Goal: Obtain resource: Obtain resource

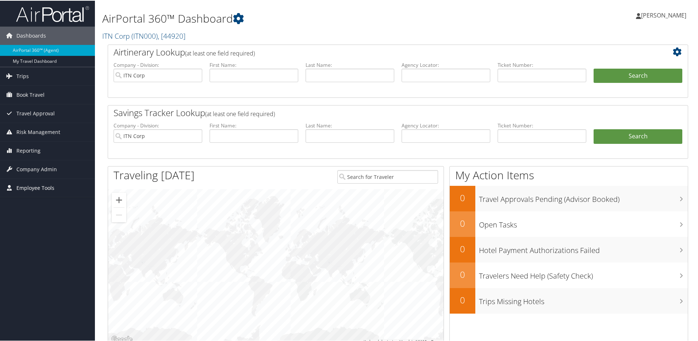
click at [40, 188] on span "Employee Tools" at bounding box center [35, 187] width 38 height 18
click at [43, 223] on link "Carrier Contracts" at bounding box center [47, 223] width 95 height 11
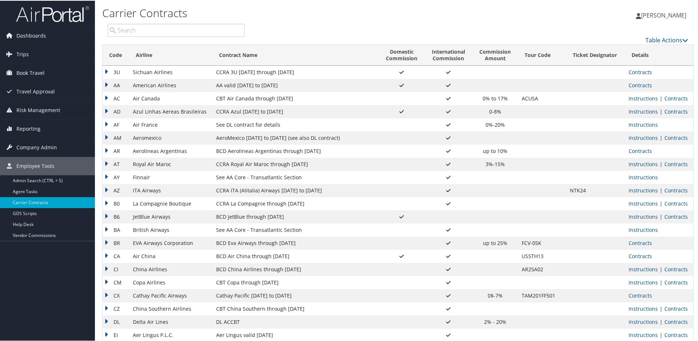
click at [404, 24] on div "Table Actions" at bounding box center [471, 33] width 443 height 21
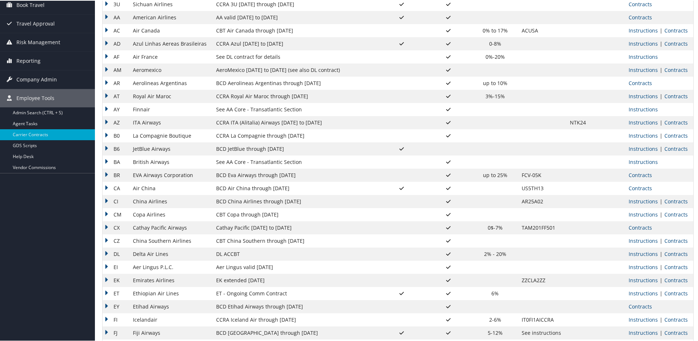
scroll to position [69, 0]
click at [271, 212] on td "CBT Copa through 8.31.25" at bounding box center [295, 212] width 166 height 13
click at [674, 213] on link "Contracts" at bounding box center [675, 212] width 23 height 7
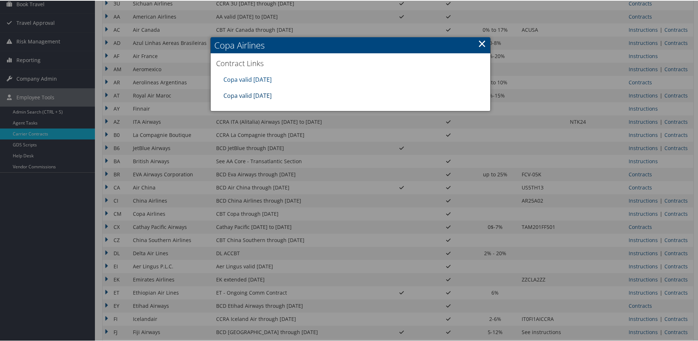
click at [253, 94] on link "Copa valid 31AUG25" at bounding box center [247, 95] width 48 height 8
click at [482, 40] on link "×" at bounding box center [482, 42] width 8 height 15
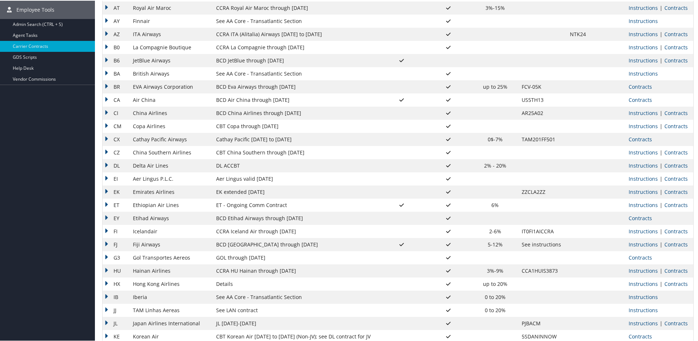
scroll to position [158, 0]
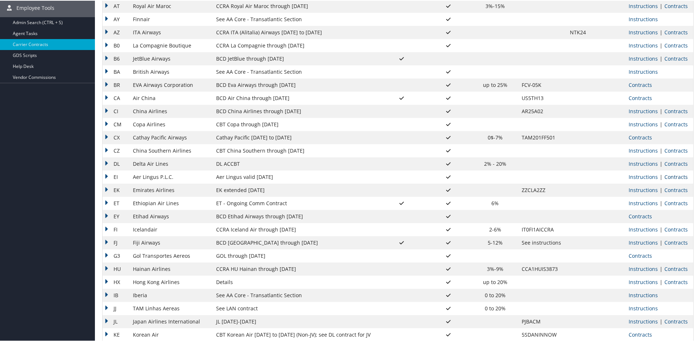
click at [666, 177] on link "Contracts" at bounding box center [675, 176] width 23 height 7
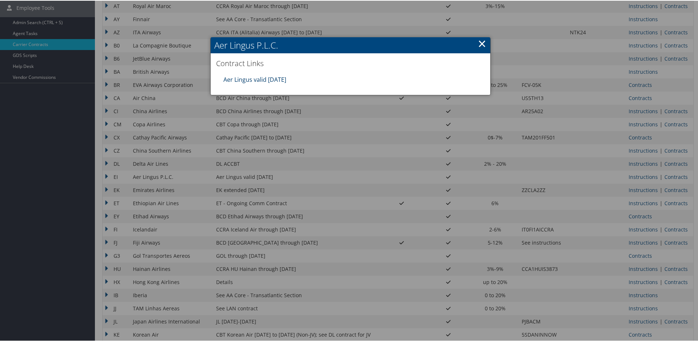
click at [260, 78] on link "Aer Lingus valid 30jun26" at bounding box center [254, 79] width 63 height 8
click at [327, 62] on h3 "Contract Links" at bounding box center [350, 63] width 268 height 10
click at [482, 42] on link "×" at bounding box center [482, 42] width 8 height 15
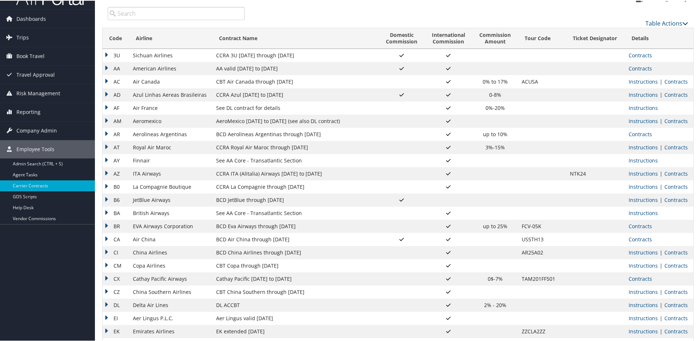
scroll to position [0, 0]
